Goal: Task Accomplishment & Management: Manage account settings

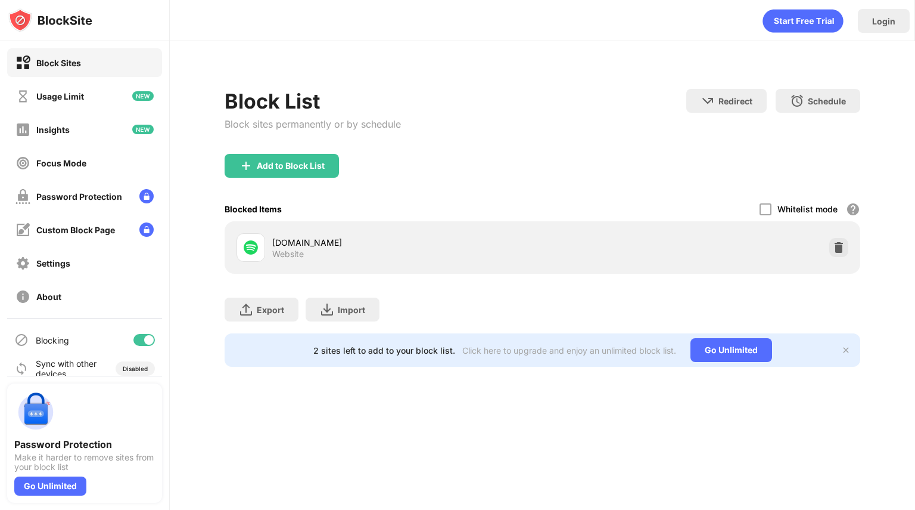
click at [823, 248] on div "[DOMAIN_NAME] Website" at bounding box center [543, 247] width 622 height 38
click at [840, 249] on img at bounding box center [839, 247] width 12 height 12
